Goal: Information Seeking & Learning: Learn about a topic

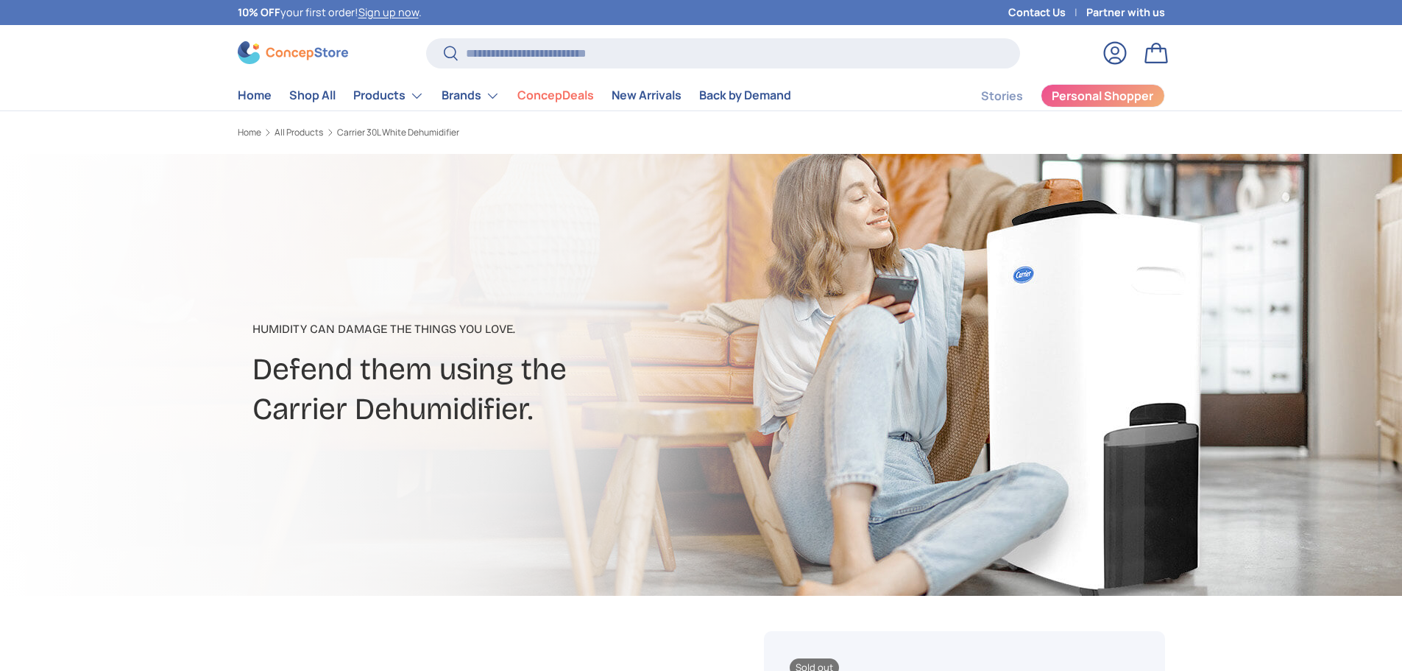
click at [1108, 63] on link "Log in" at bounding box center [1115, 53] width 32 height 32
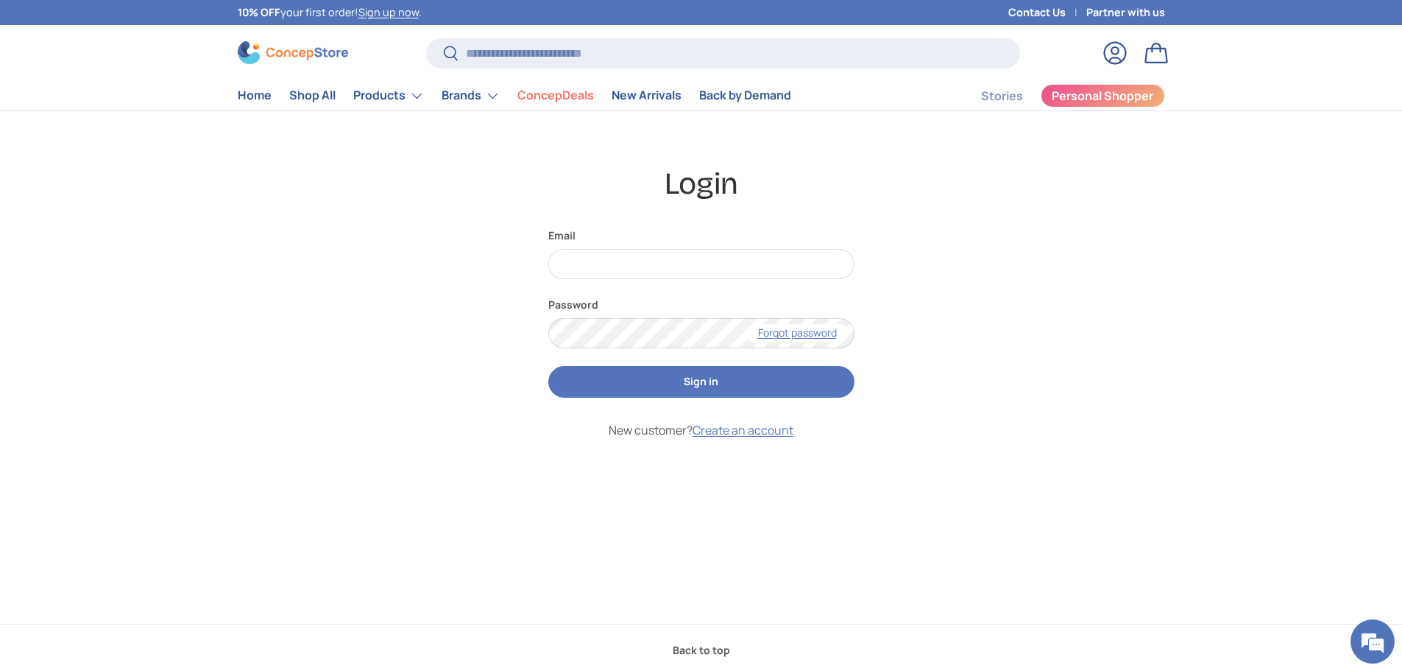
click at [991, 544] on div "Login Email Password Forgot password Sign in New customer? Create an account" at bounding box center [701, 367] width 927 height 406
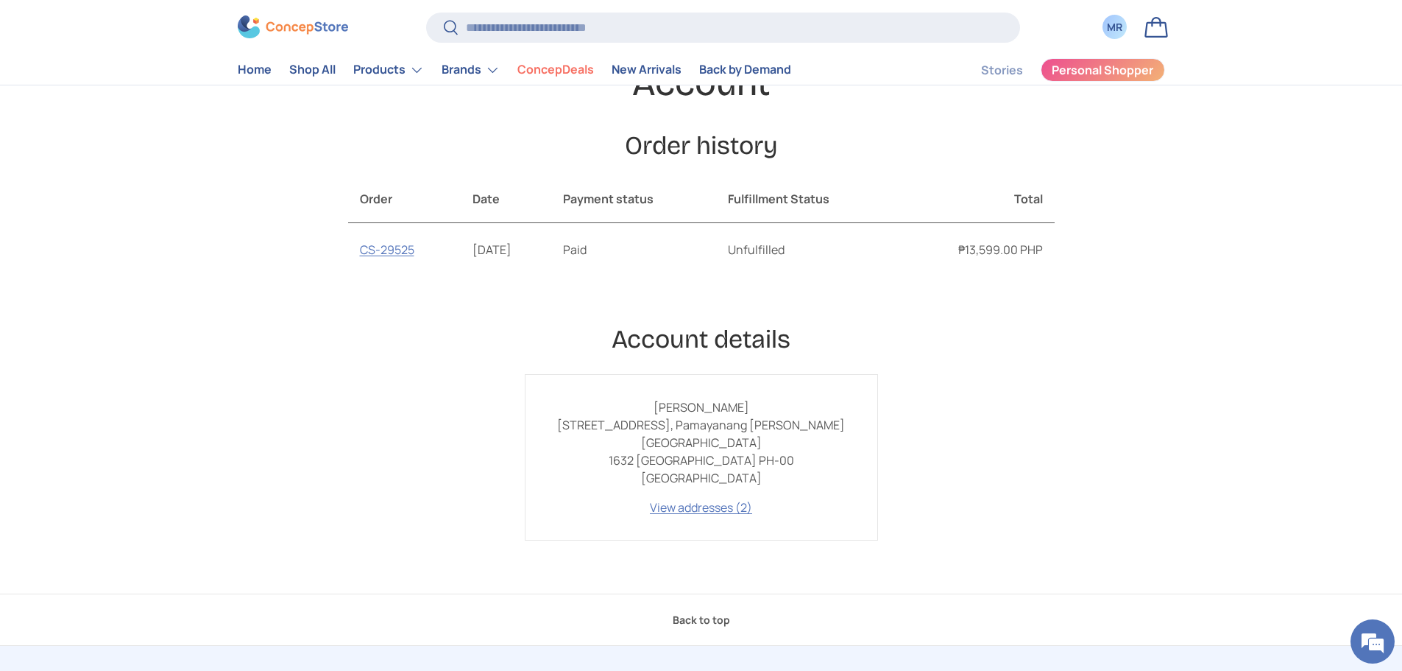
scroll to position [221, 0]
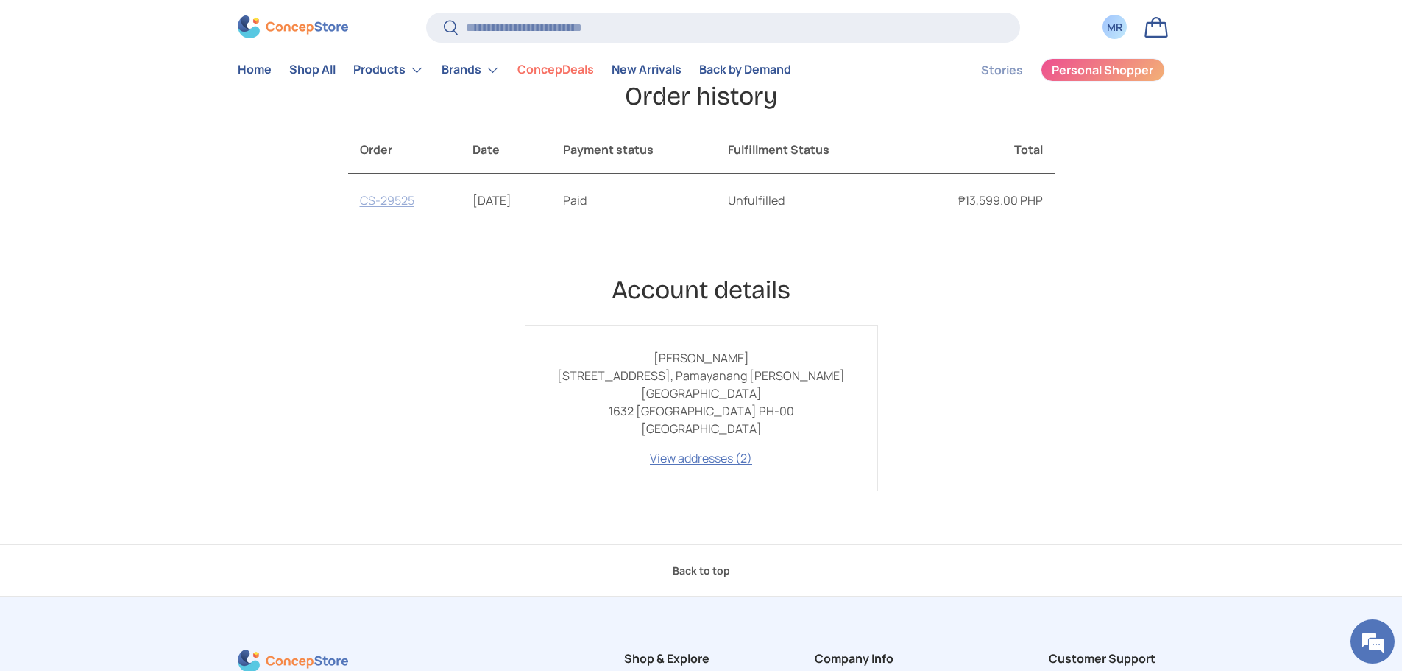
click at [401, 202] on link "CS-29525" at bounding box center [387, 200] width 54 height 16
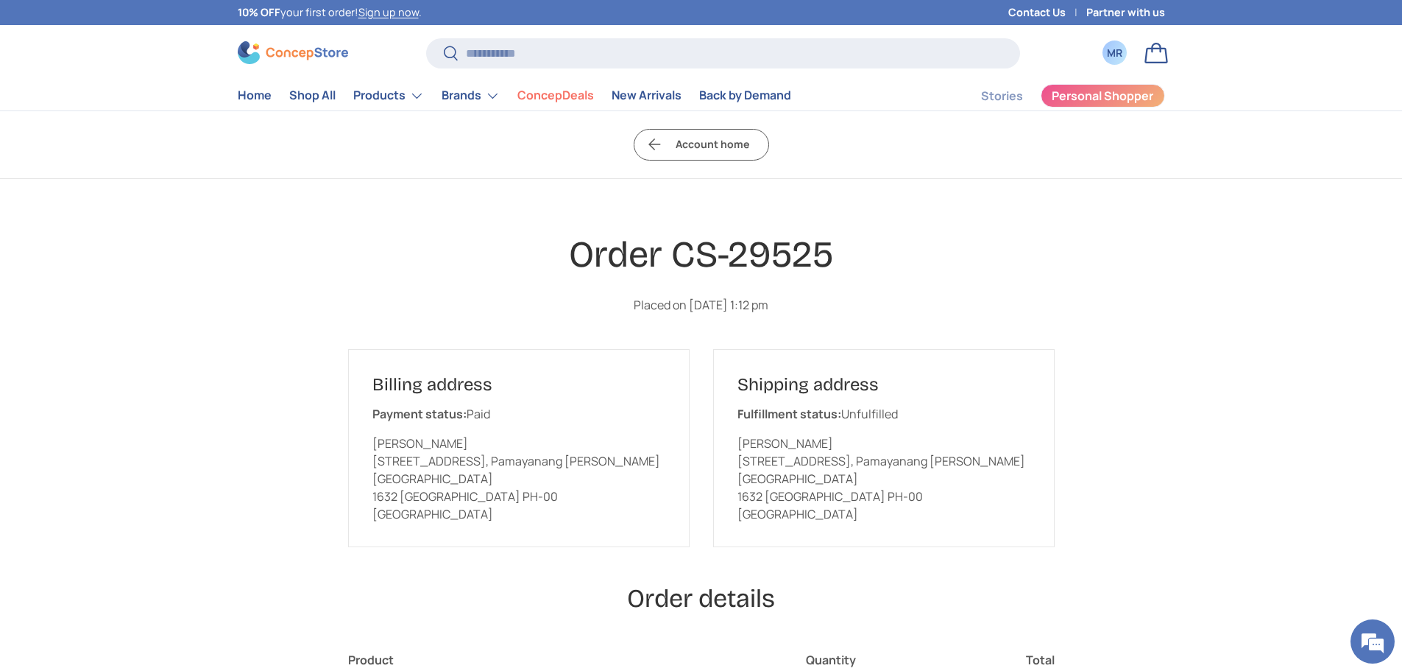
click at [310, 57] on img at bounding box center [293, 52] width 110 height 23
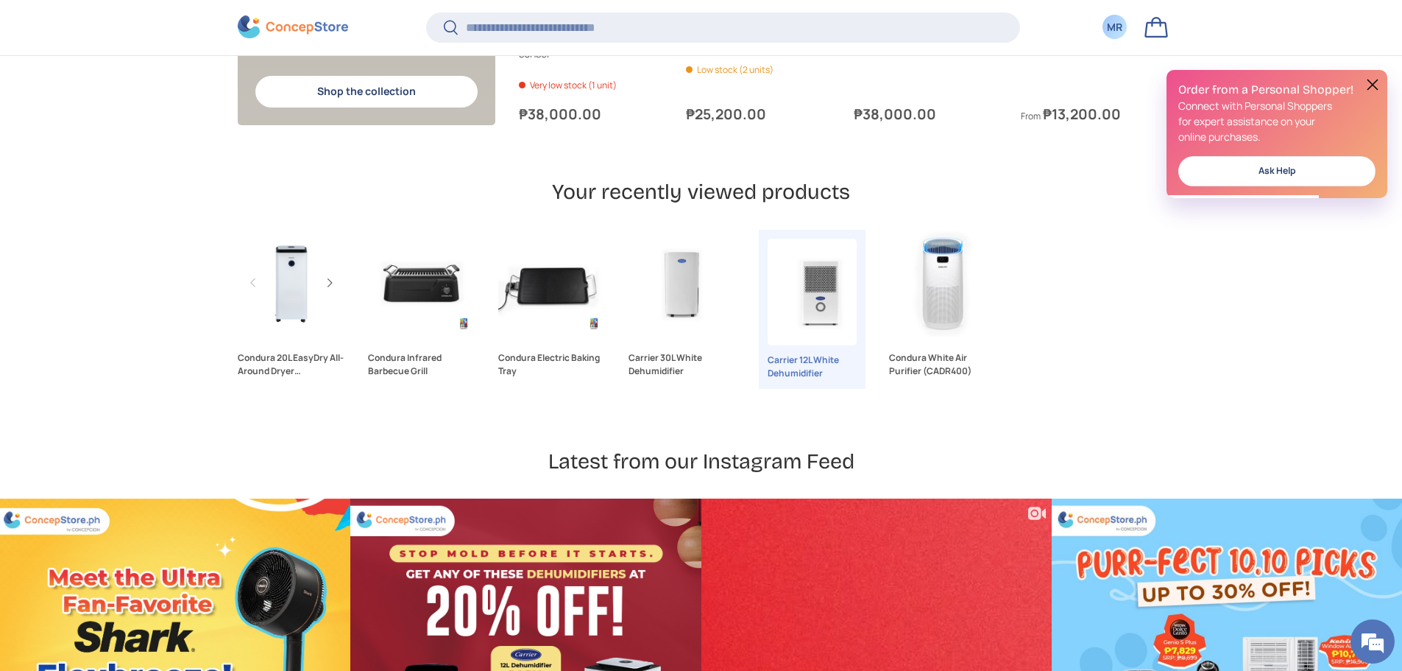
click at [283, 351] on link "Condura 20L EasyDry All-Around Dryer Dehumidifier" at bounding box center [291, 364] width 107 height 26
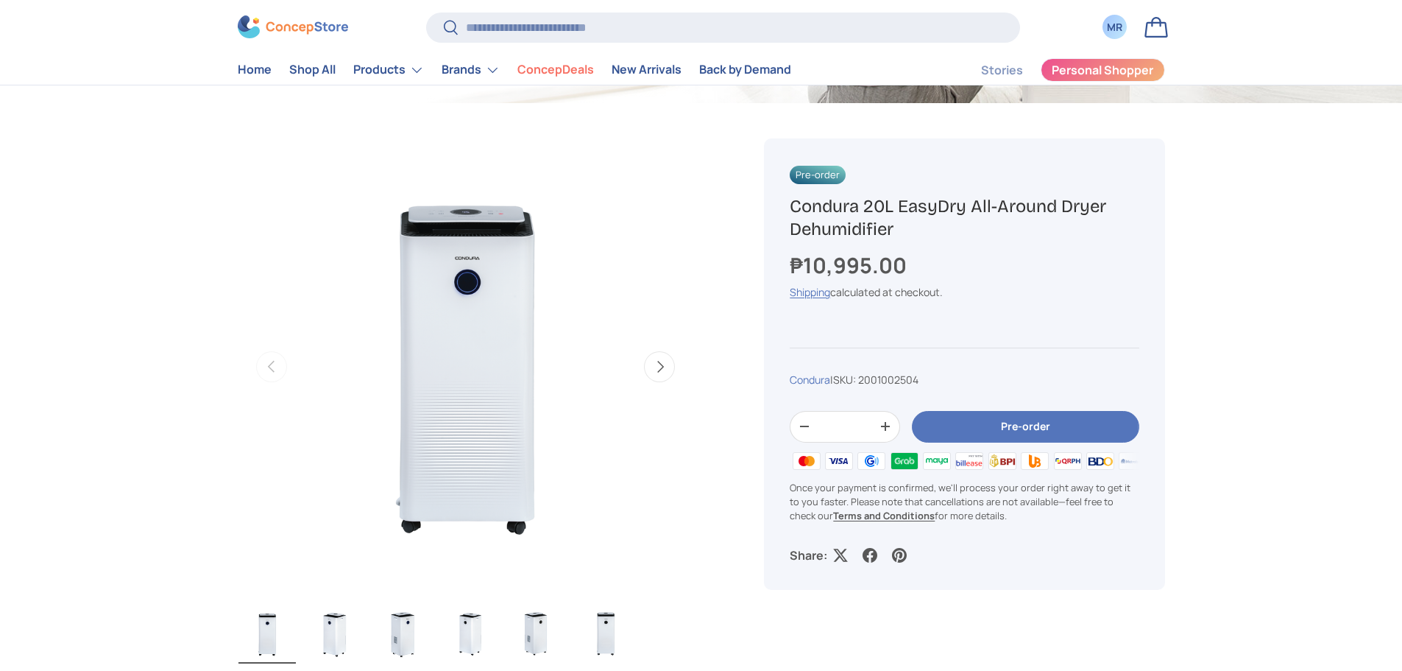
scroll to position [442, 0]
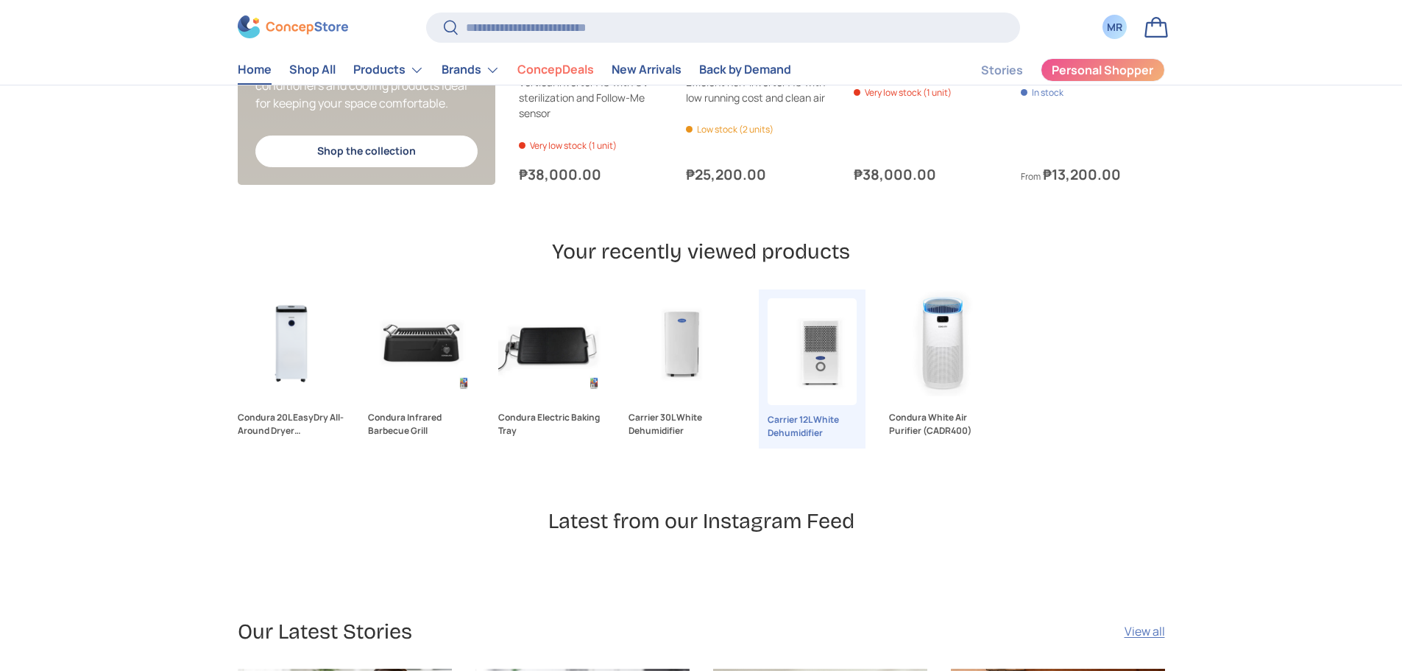
scroll to position [3987, 0]
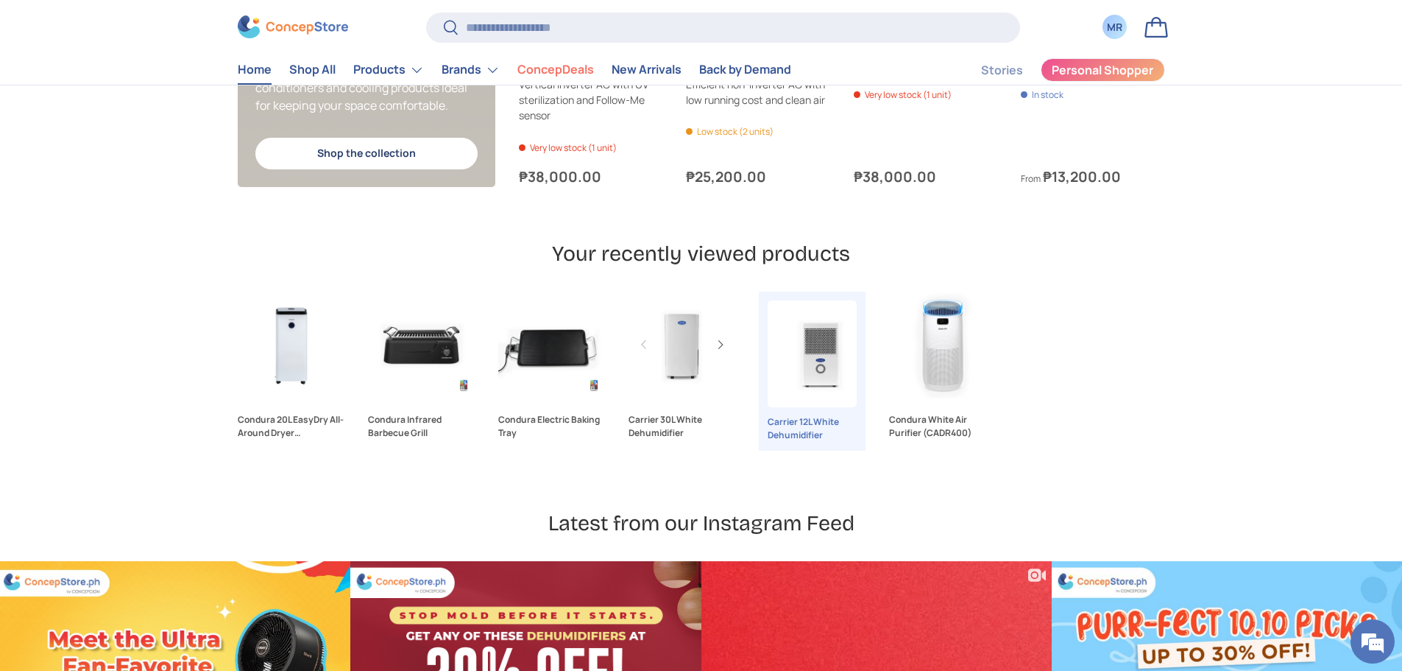
click at [692, 385] on link "Carrier 30L White Dehumidifier" at bounding box center [682, 344] width 107 height 107
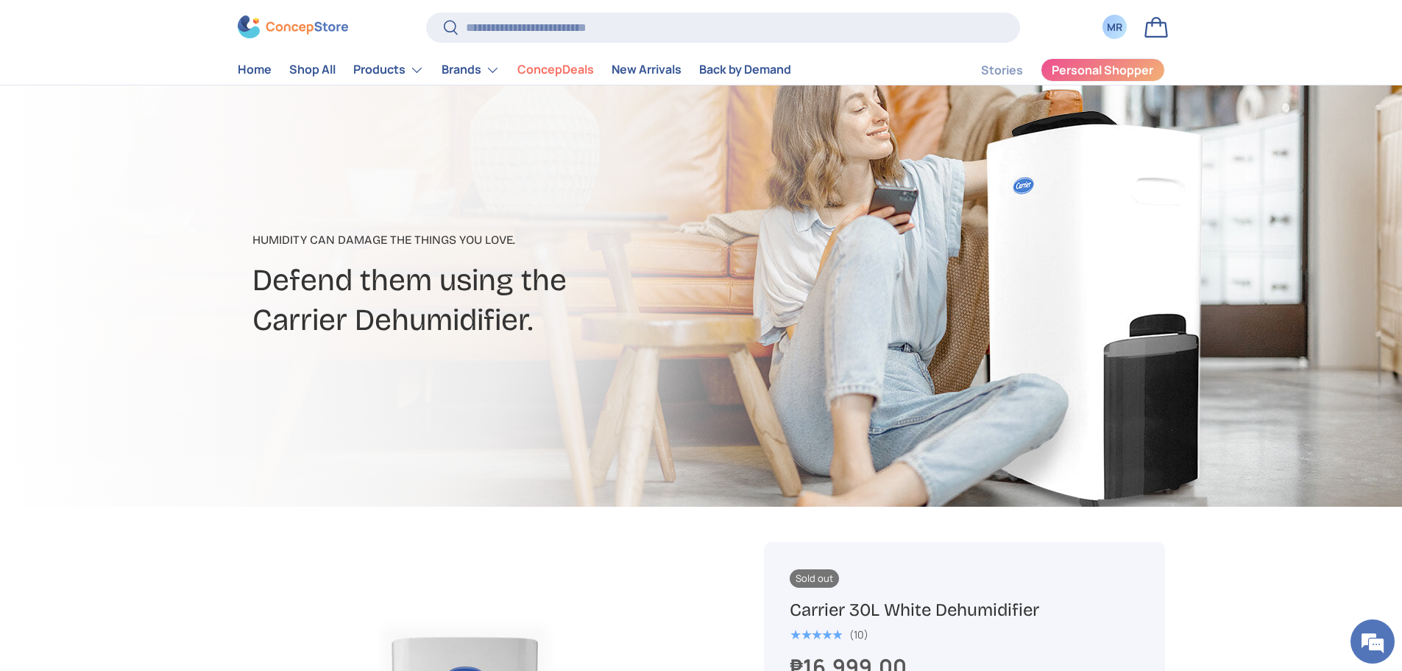
scroll to position [589, 0]
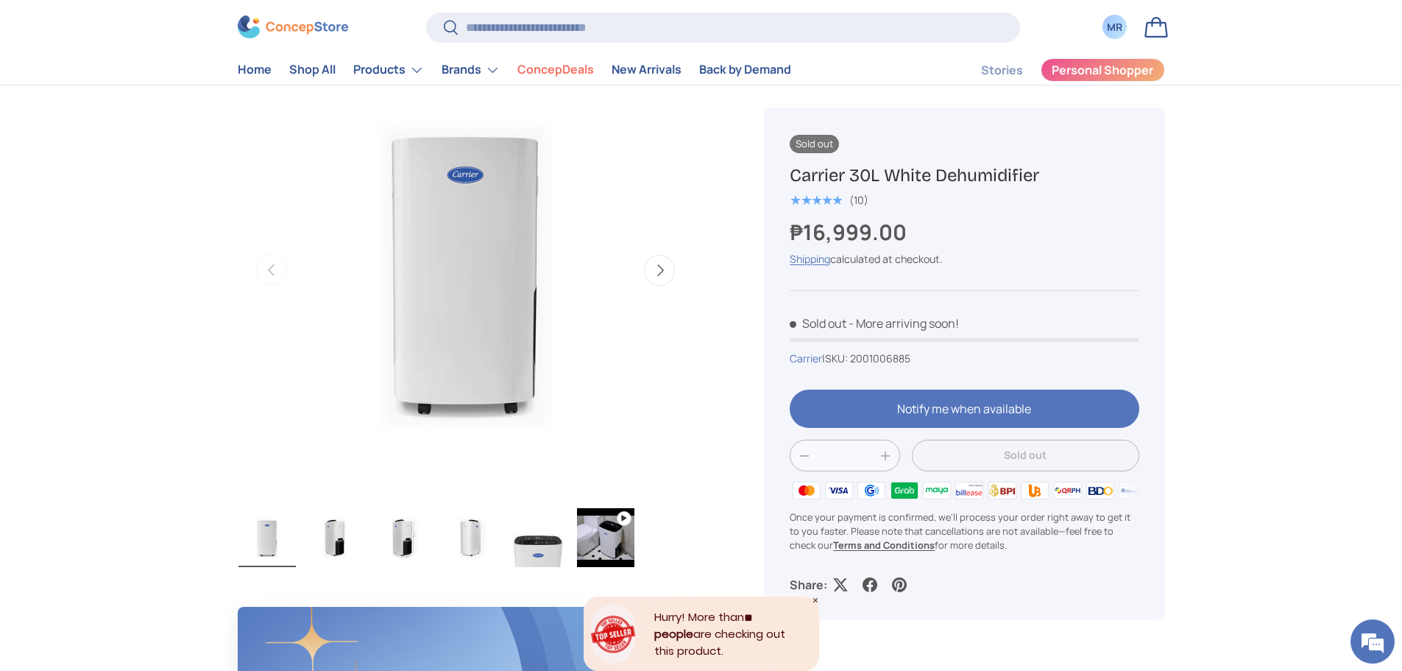
click at [912, 326] on p "- More arriving soon!" at bounding box center [904, 323] width 110 height 16
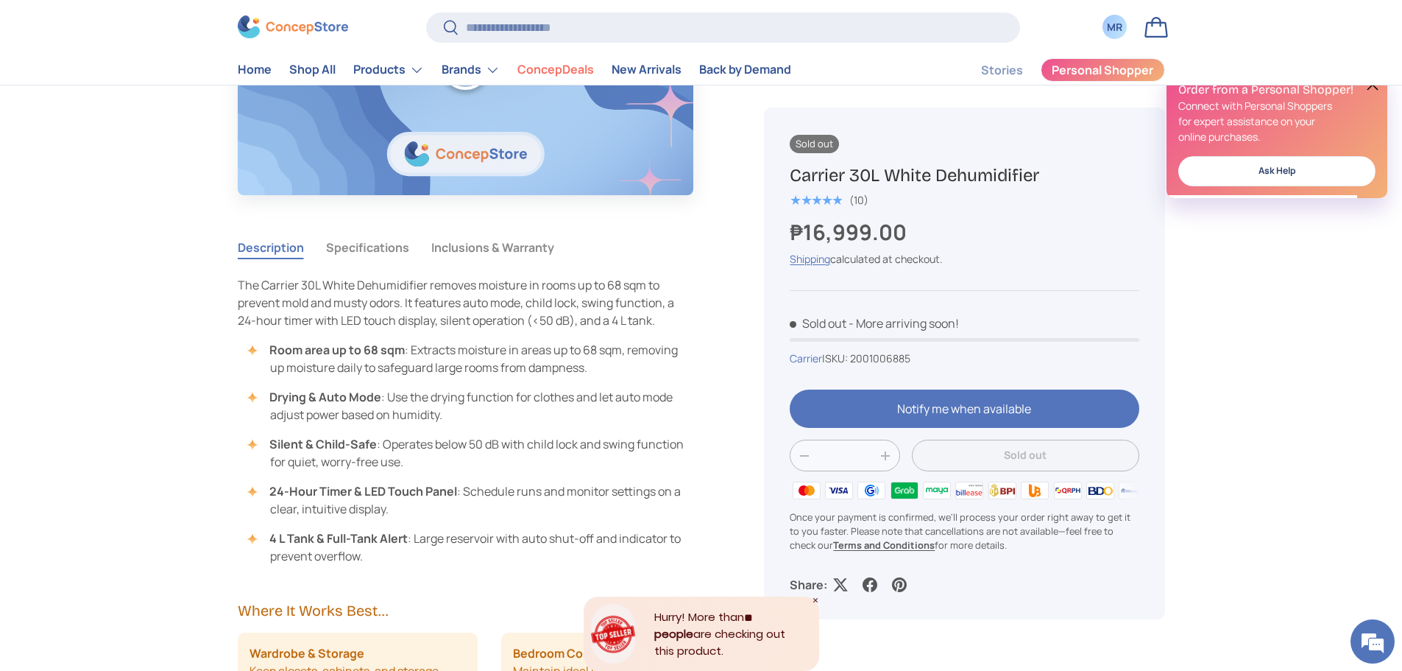
scroll to position [1251, 0]
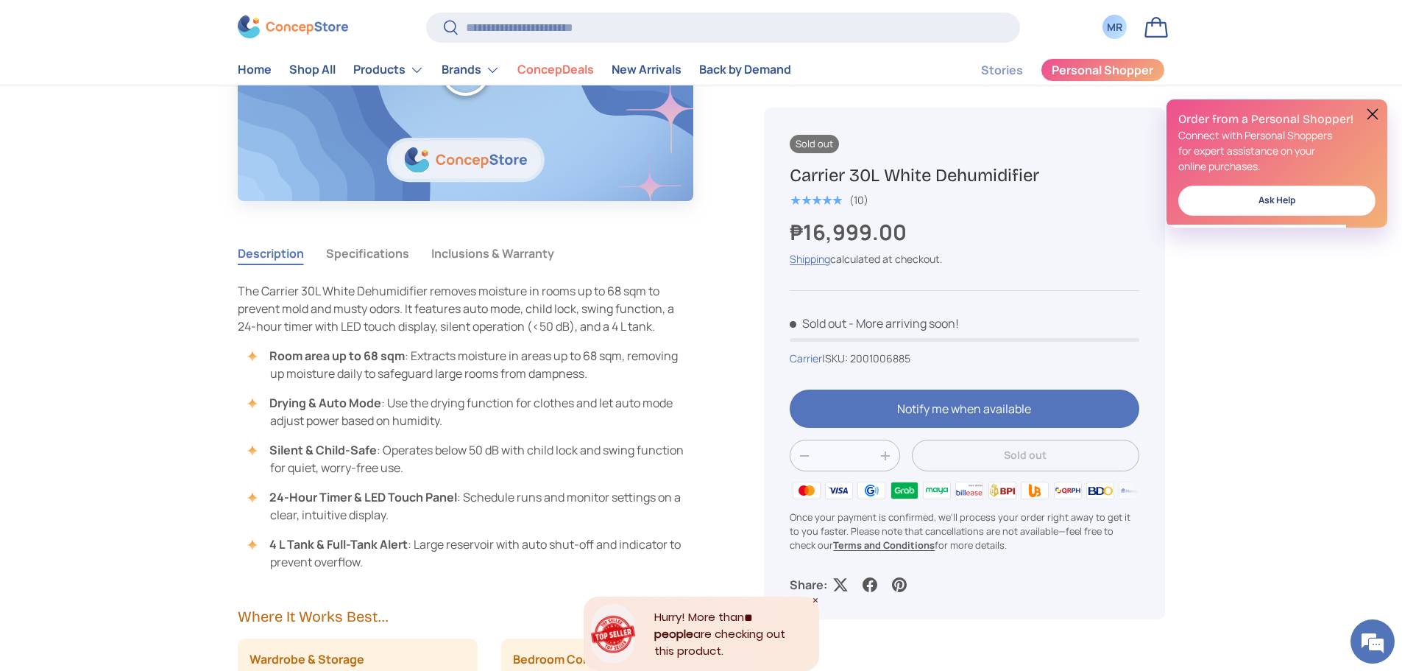
click at [440, 247] on button "Inclusions & Warranty" at bounding box center [492, 253] width 123 height 34
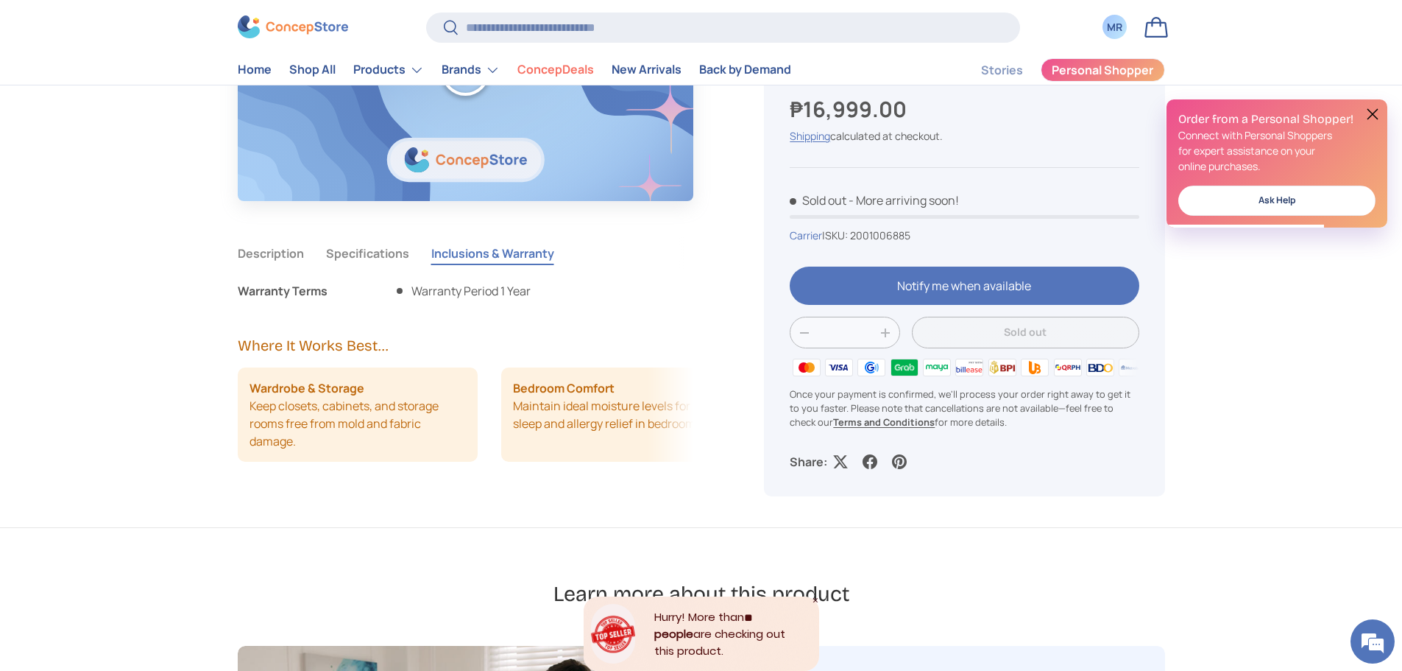
scroll to position [0, 0]
click at [372, 254] on button "Specifications" at bounding box center [367, 253] width 83 height 34
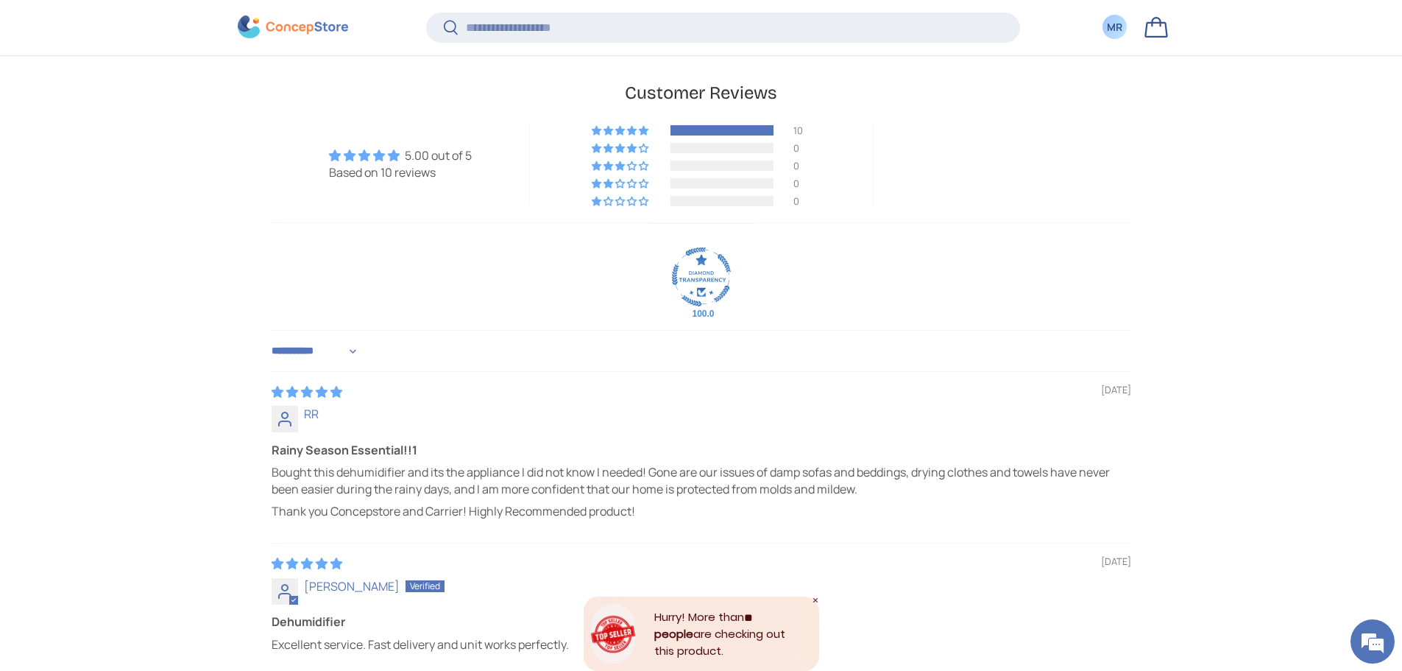
scroll to position [4487, 0]
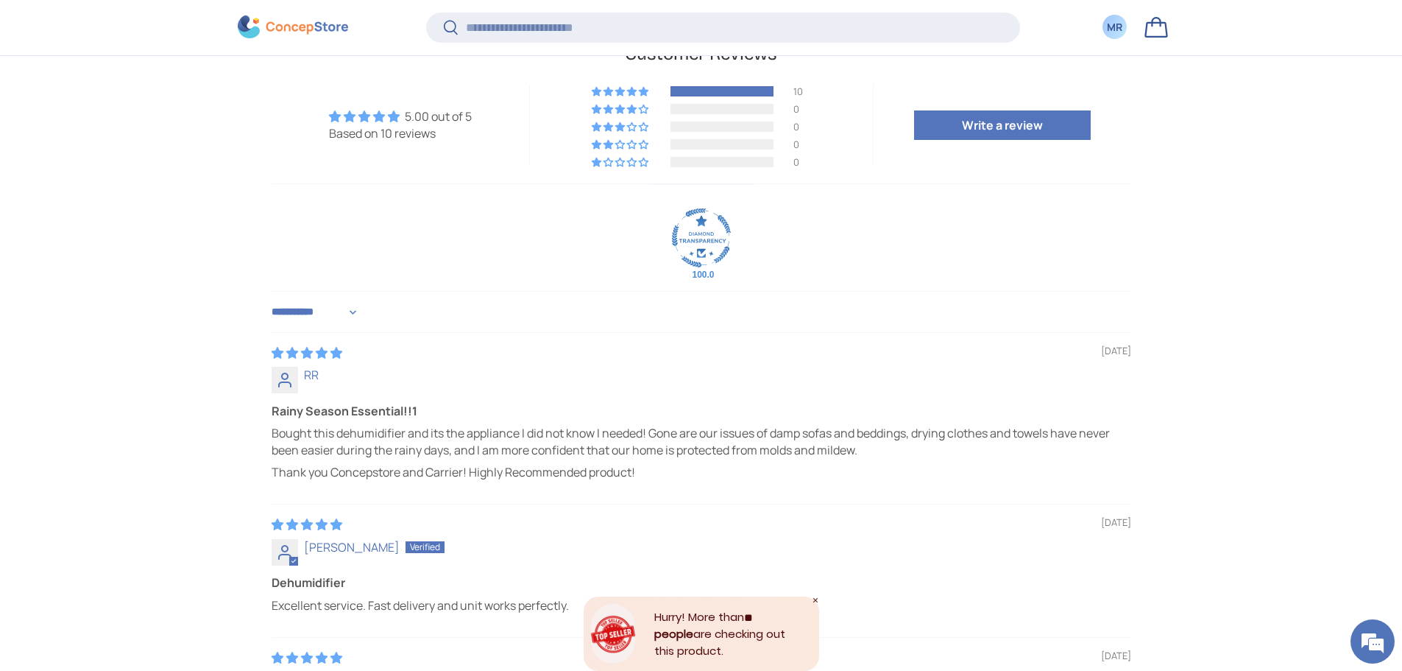
click at [193, 389] on div "**********" at bounding box center [702, 529] width 1022 height 1010
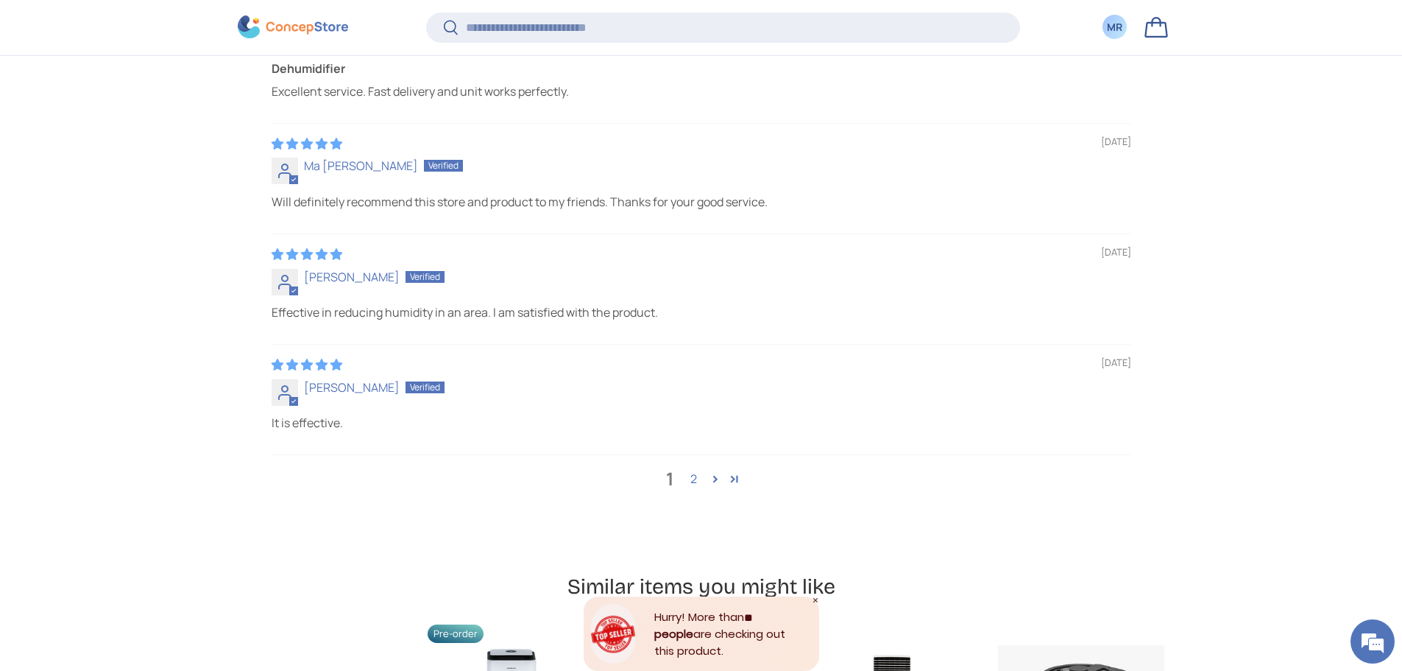
scroll to position [5076, 0]
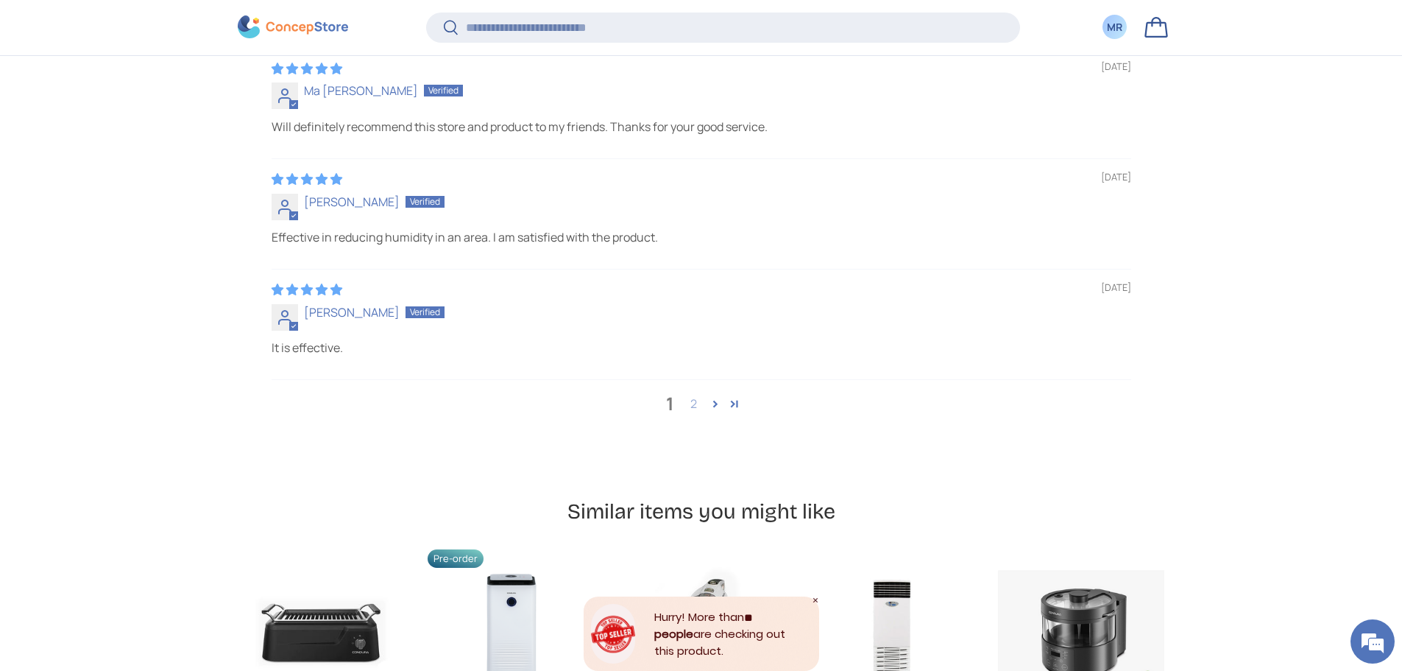
click at [700, 411] on link "2" at bounding box center [694, 404] width 24 height 18
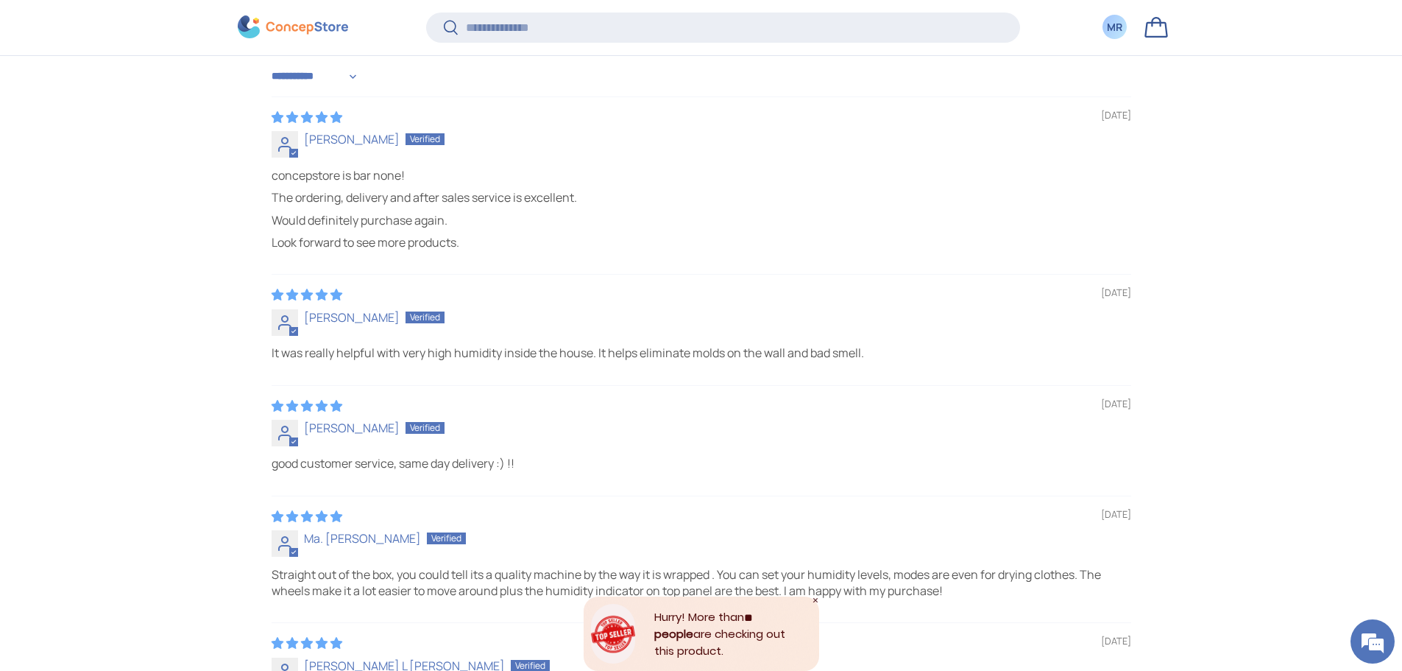
scroll to position [4677, 0]
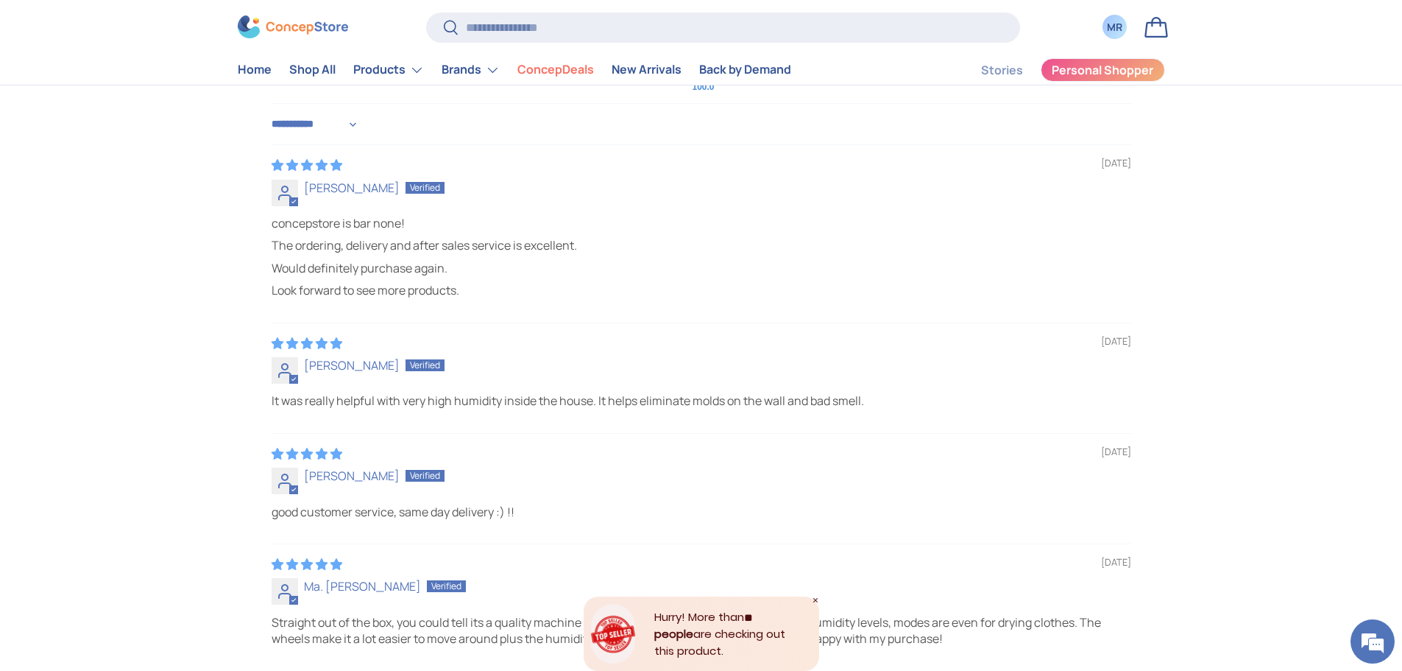
click at [233, 519] on div "**********" at bounding box center [702, 464] width 1022 height 1254
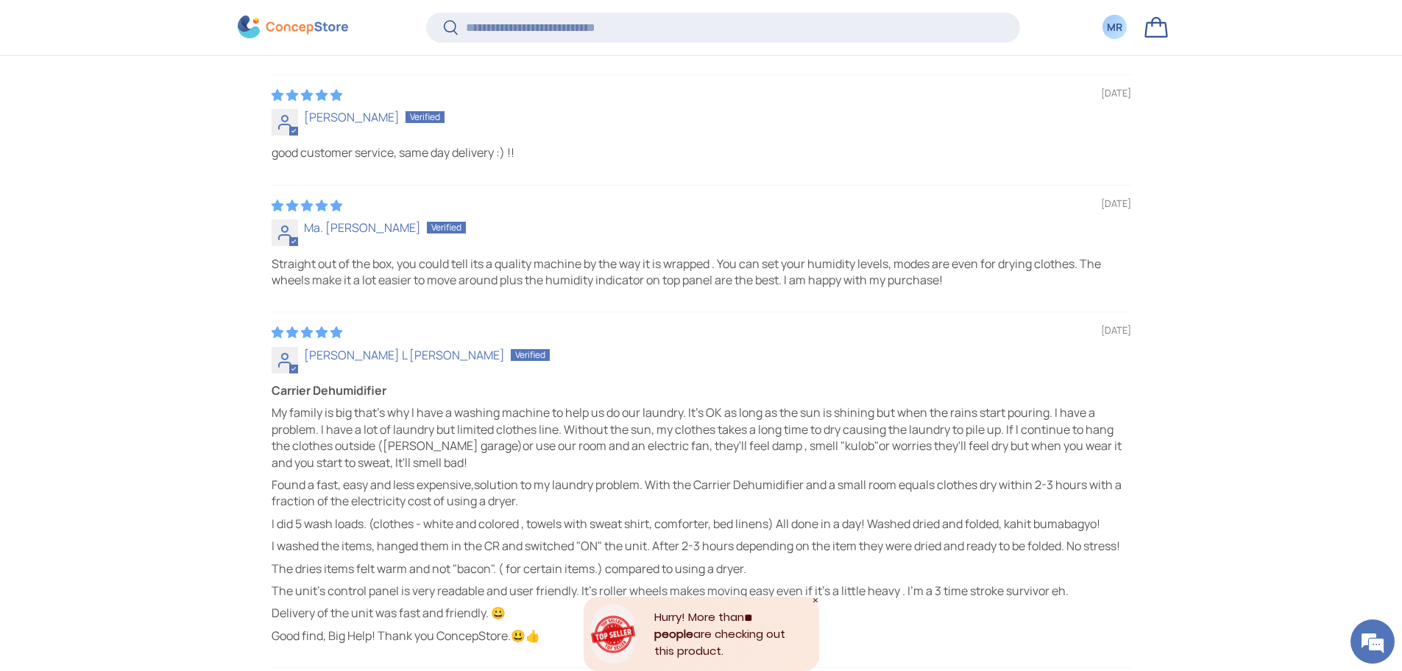
scroll to position [5042, 0]
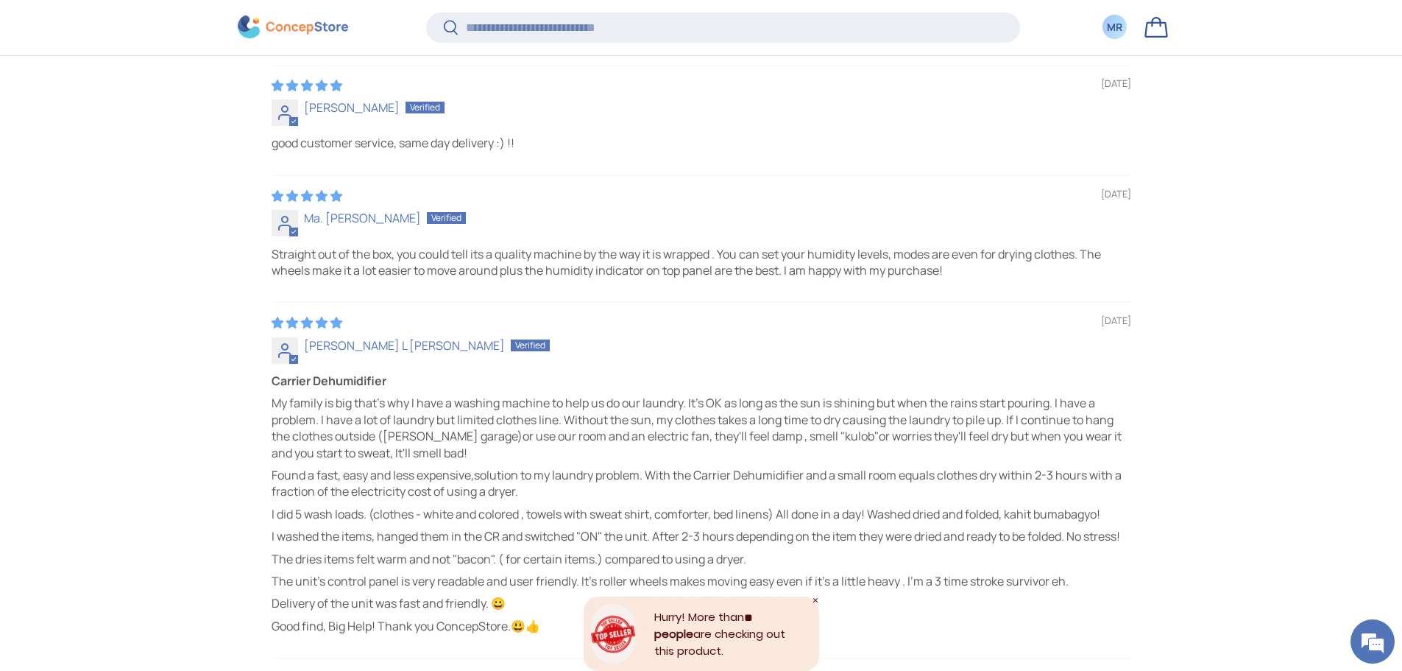
click at [177, 339] on section "**********" at bounding box center [701, 96] width 1402 height 1254
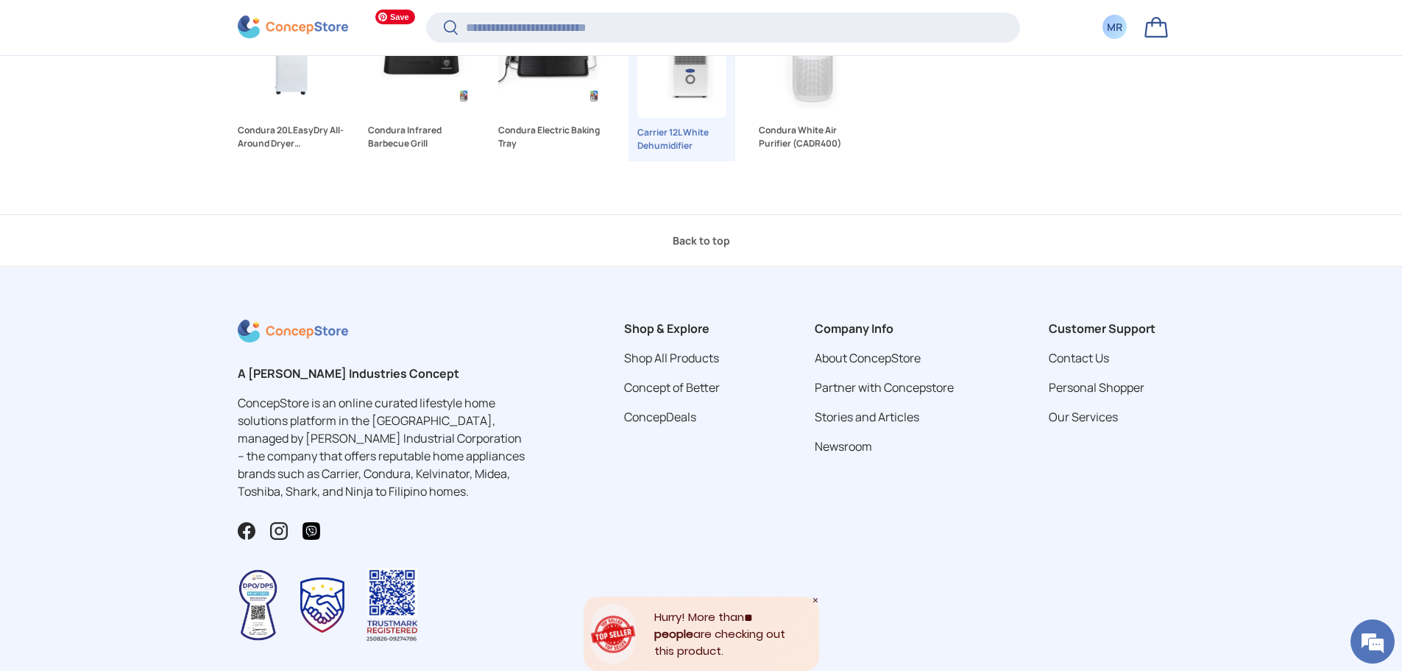
scroll to position [6483, 0]
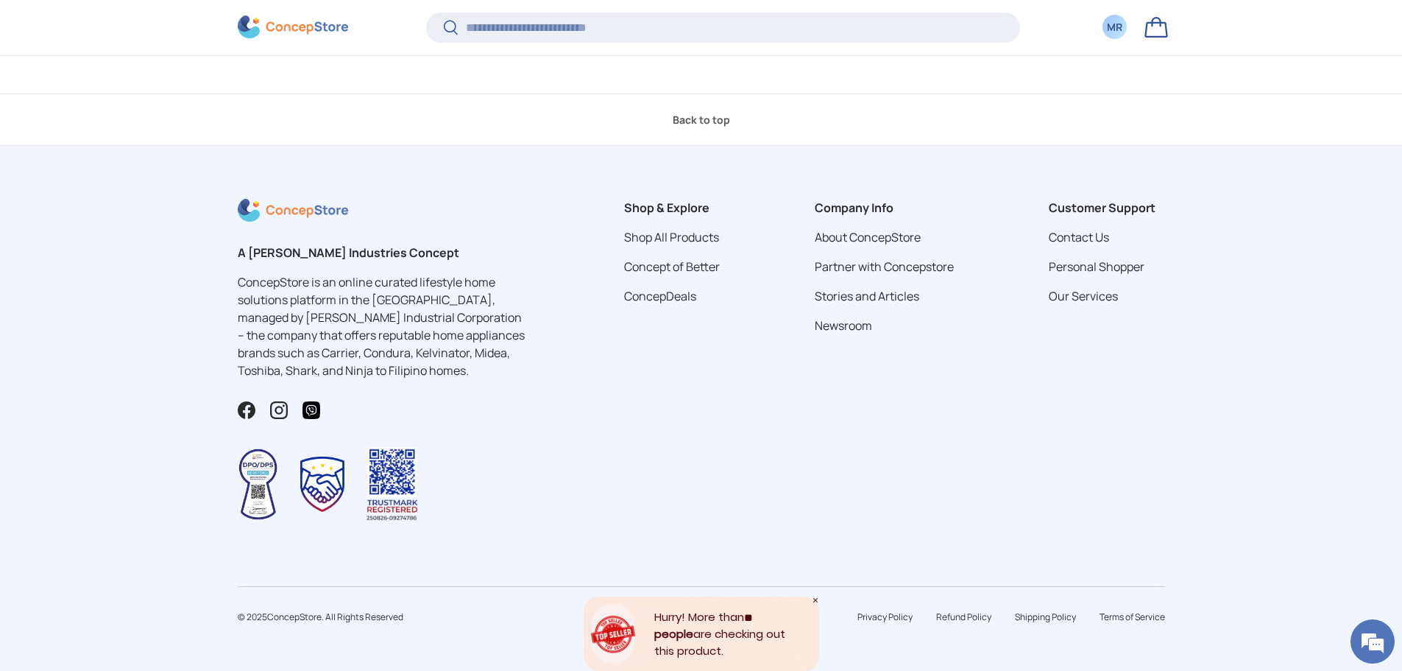
click at [951, 353] on div "Company Info About ConcepStore Partner with Concepstore Stories and Articles Ne…" at bounding box center [884, 372] width 186 height 346
click at [1089, 291] on link "Our Services" at bounding box center [1083, 296] width 69 height 16
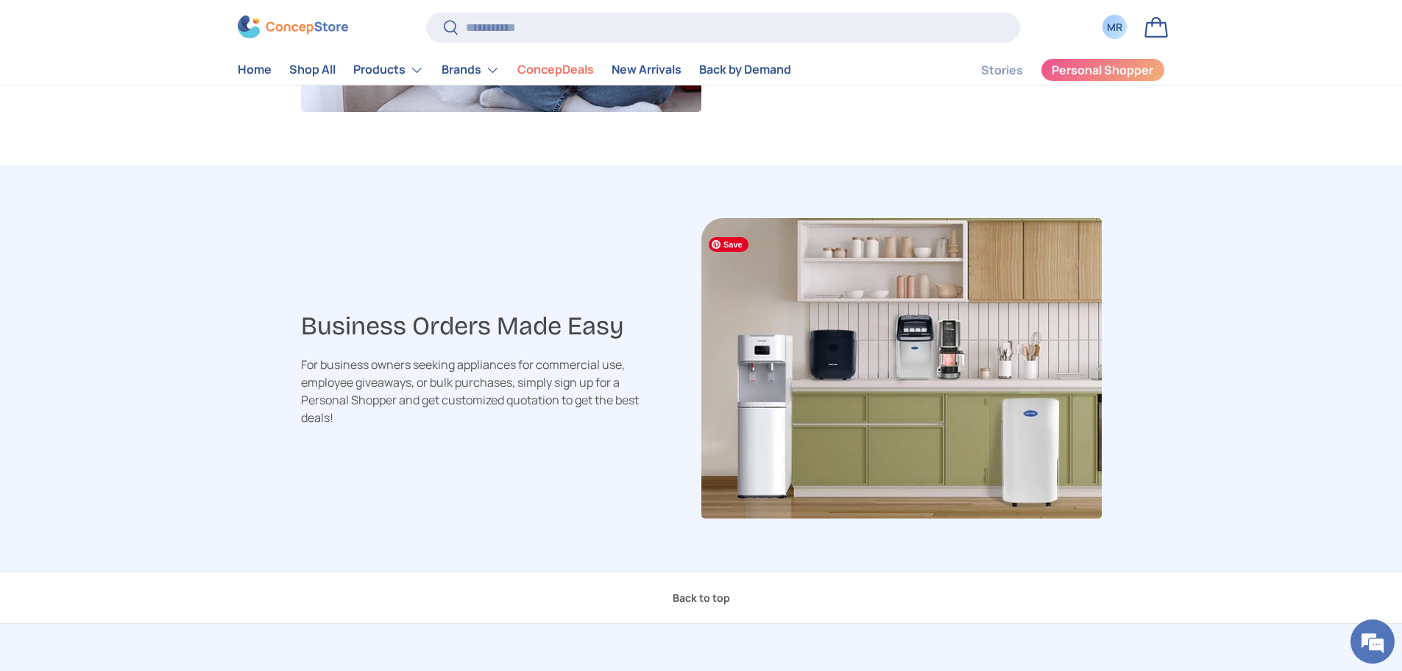
scroll to position [1737, 0]
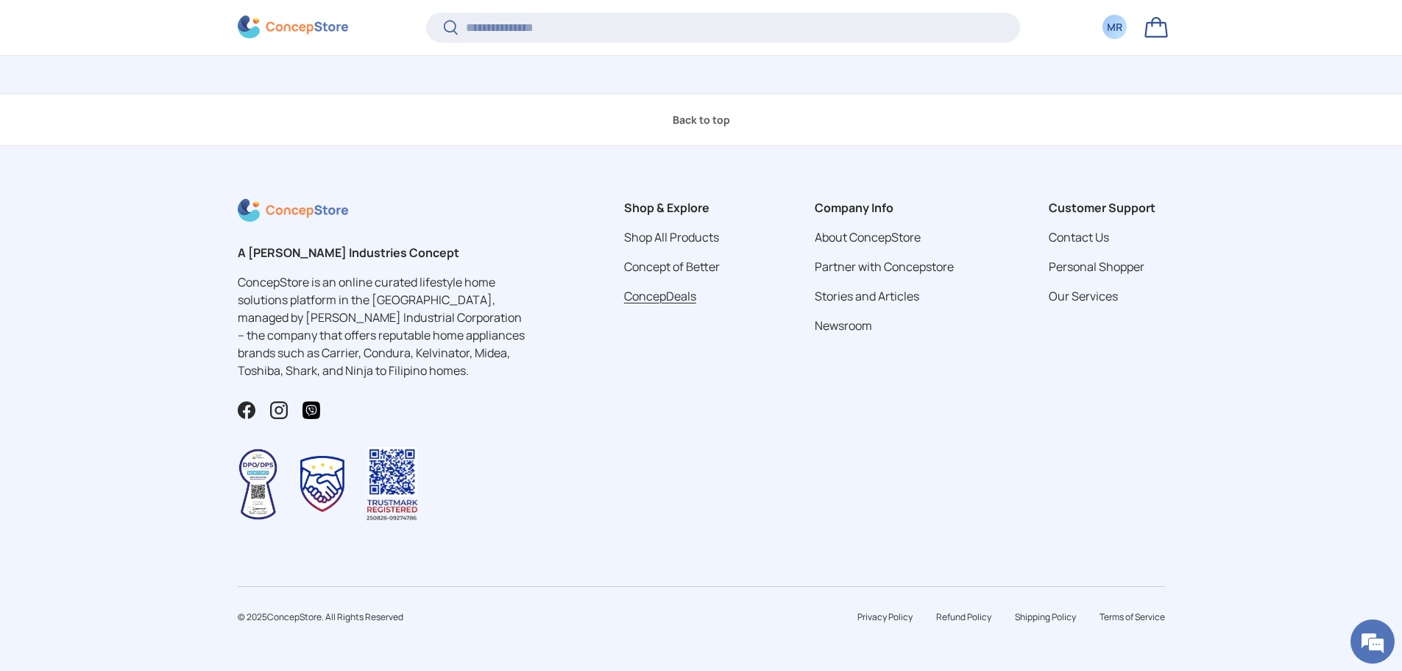
click at [665, 295] on link "ConcepDeals" at bounding box center [660, 296] width 72 height 16
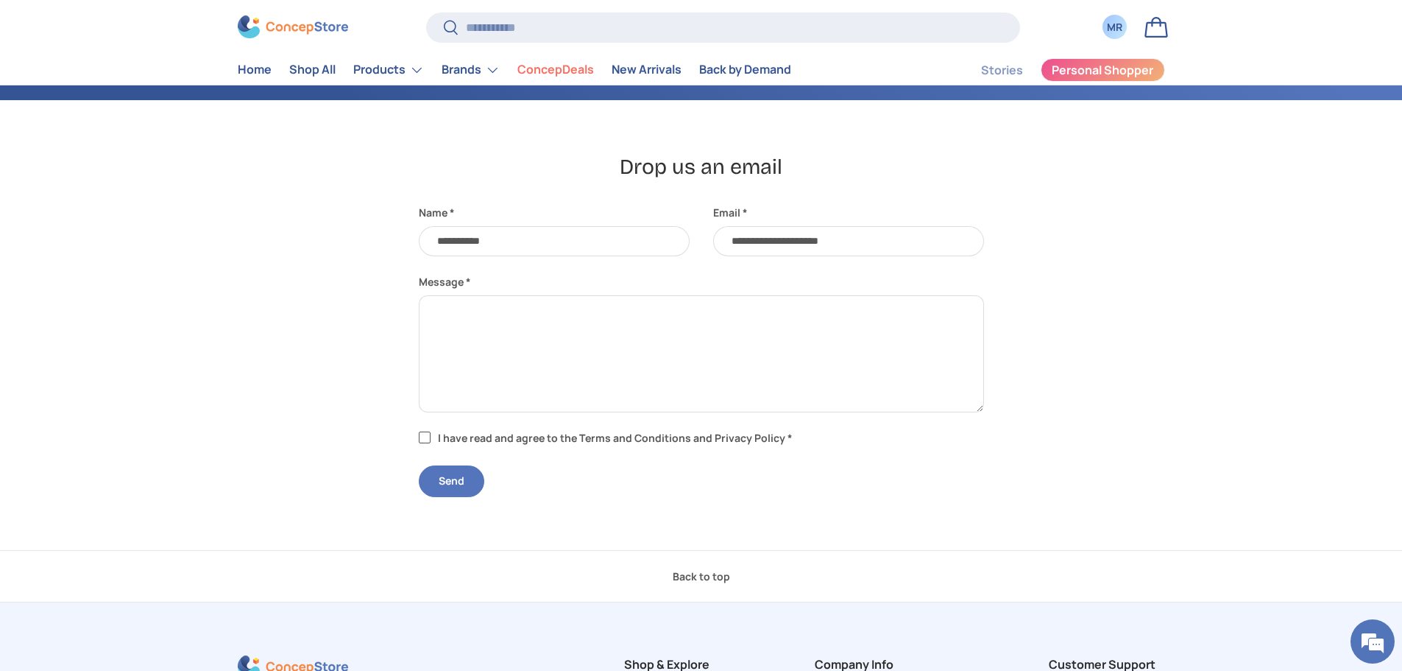
scroll to position [294, 0]
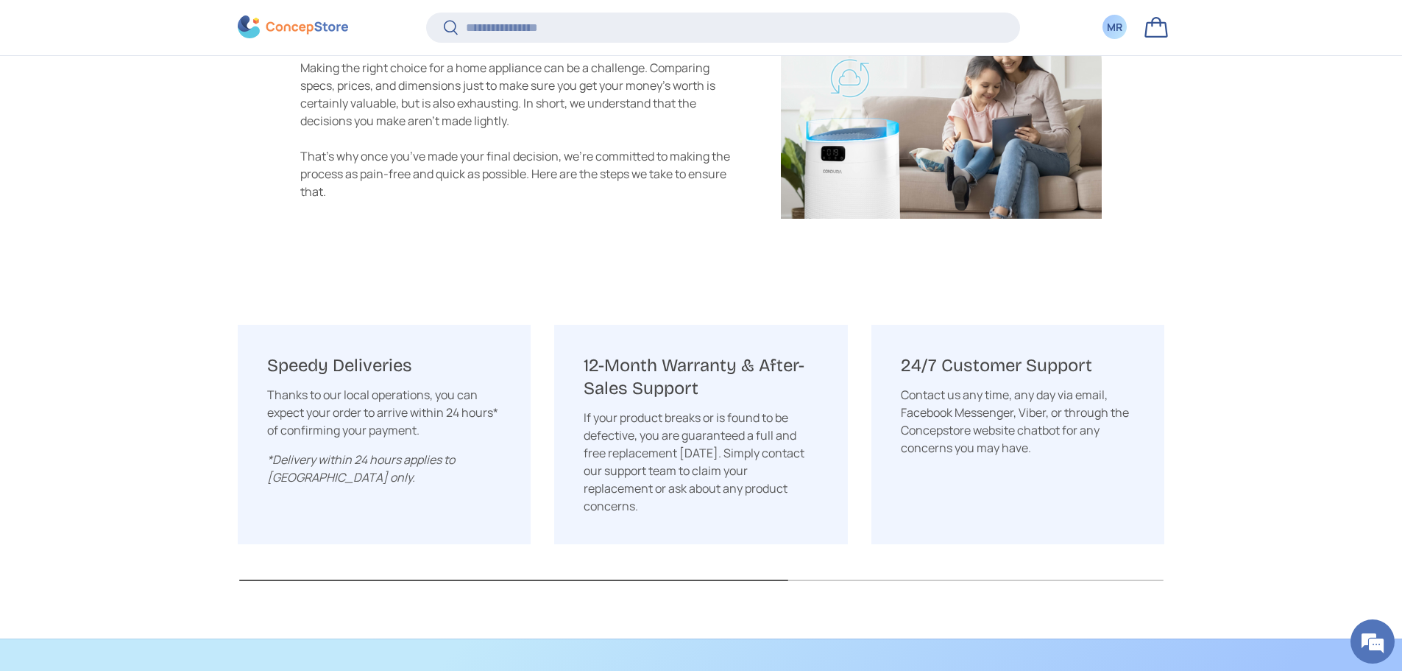
scroll to position [1852, 0]
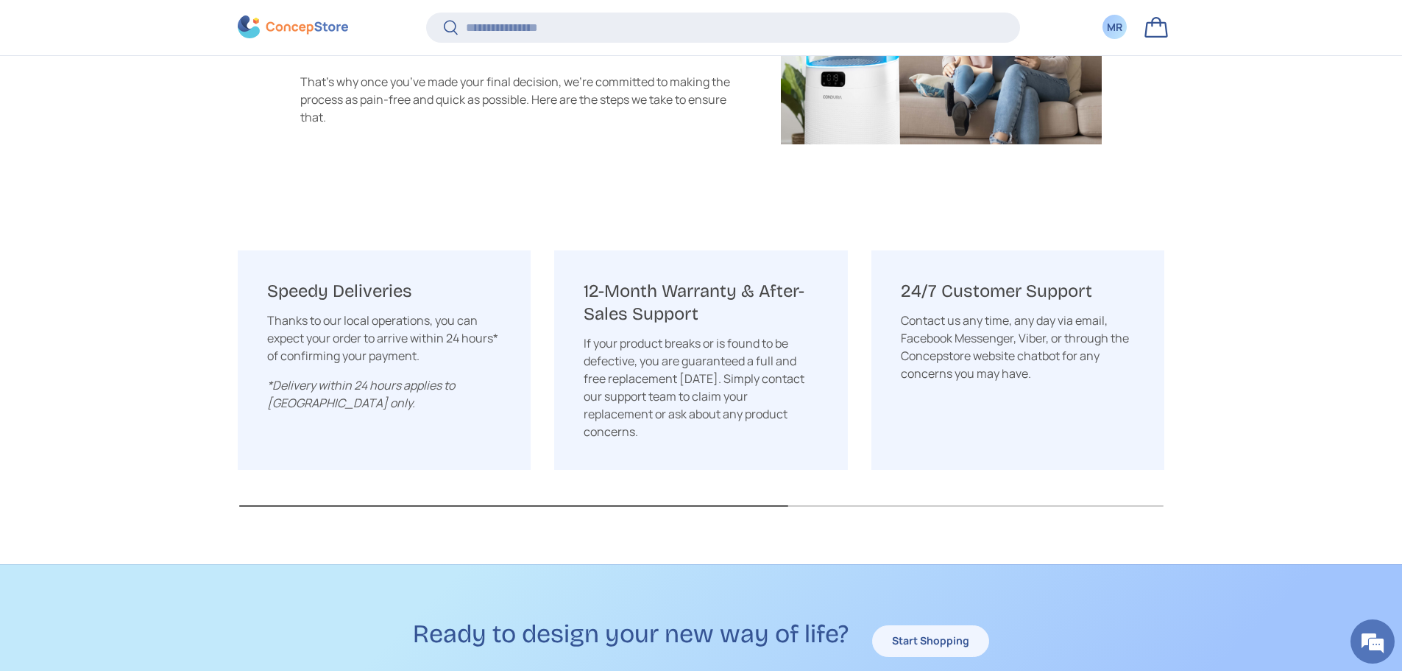
drag, startPoint x: 485, startPoint y: 277, endPoint x: 539, endPoint y: 275, distance: 54.5
click at [539, 275] on ul "Speedy Deliveries Thanks to our local operations, you can expect your order to …" at bounding box center [701, 359] width 927 height 219
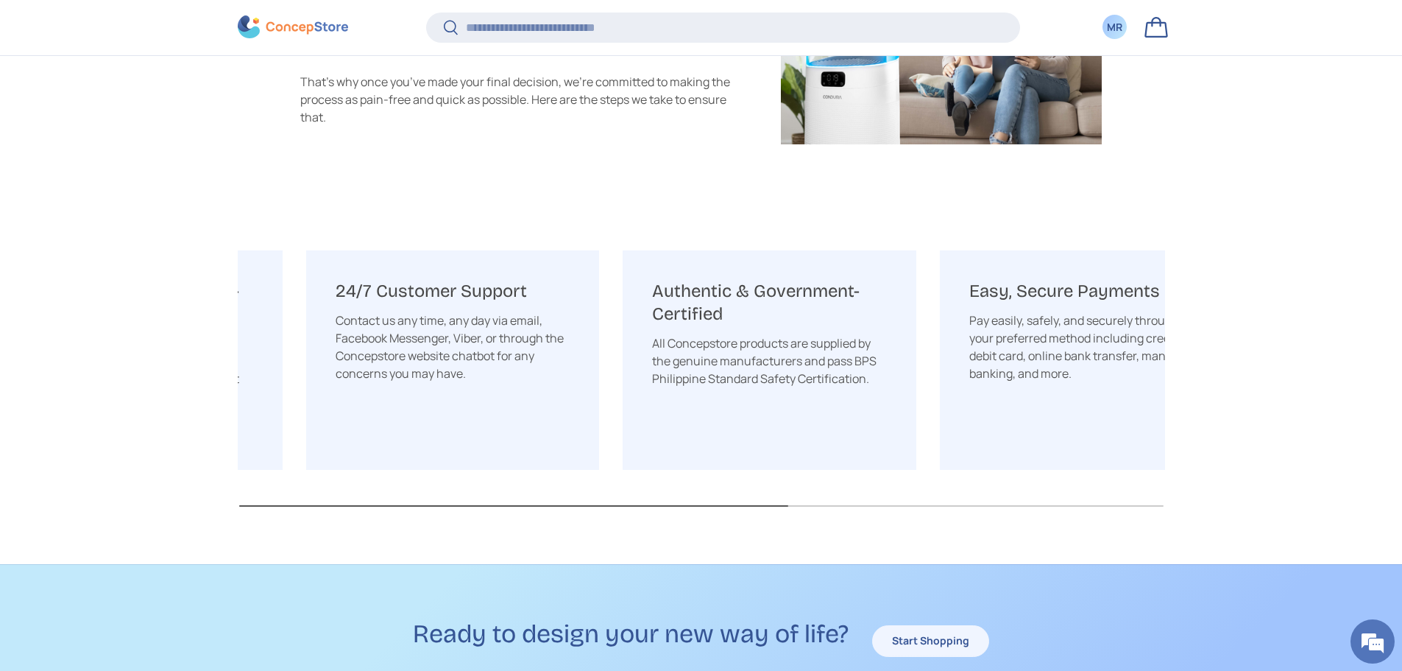
scroll to position [0, 634]
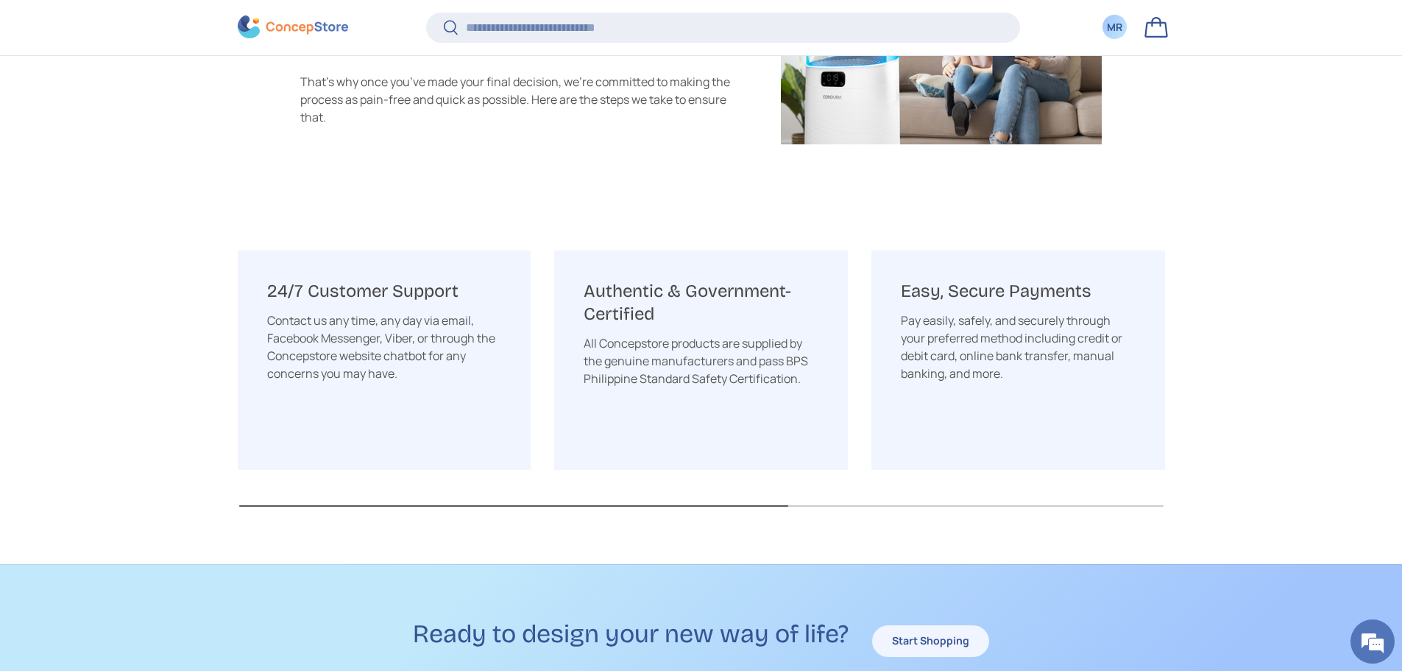
drag, startPoint x: 767, startPoint y: 278, endPoint x: 379, endPoint y: 294, distance: 388.2
click at [379, 294] on ul "Speedy Deliveries Thanks to our local operations, you can expect your order to …" at bounding box center [67, 359] width 927 height 219
drag, startPoint x: 679, startPoint y: 289, endPoint x: 538, endPoint y: 121, distance: 218.9
click at [517, 292] on ul "Speedy Deliveries Thanks to our local operations, you can expect your order to …" at bounding box center [67, 359] width 927 height 219
